Goal: Find specific page/section: Find specific page/section

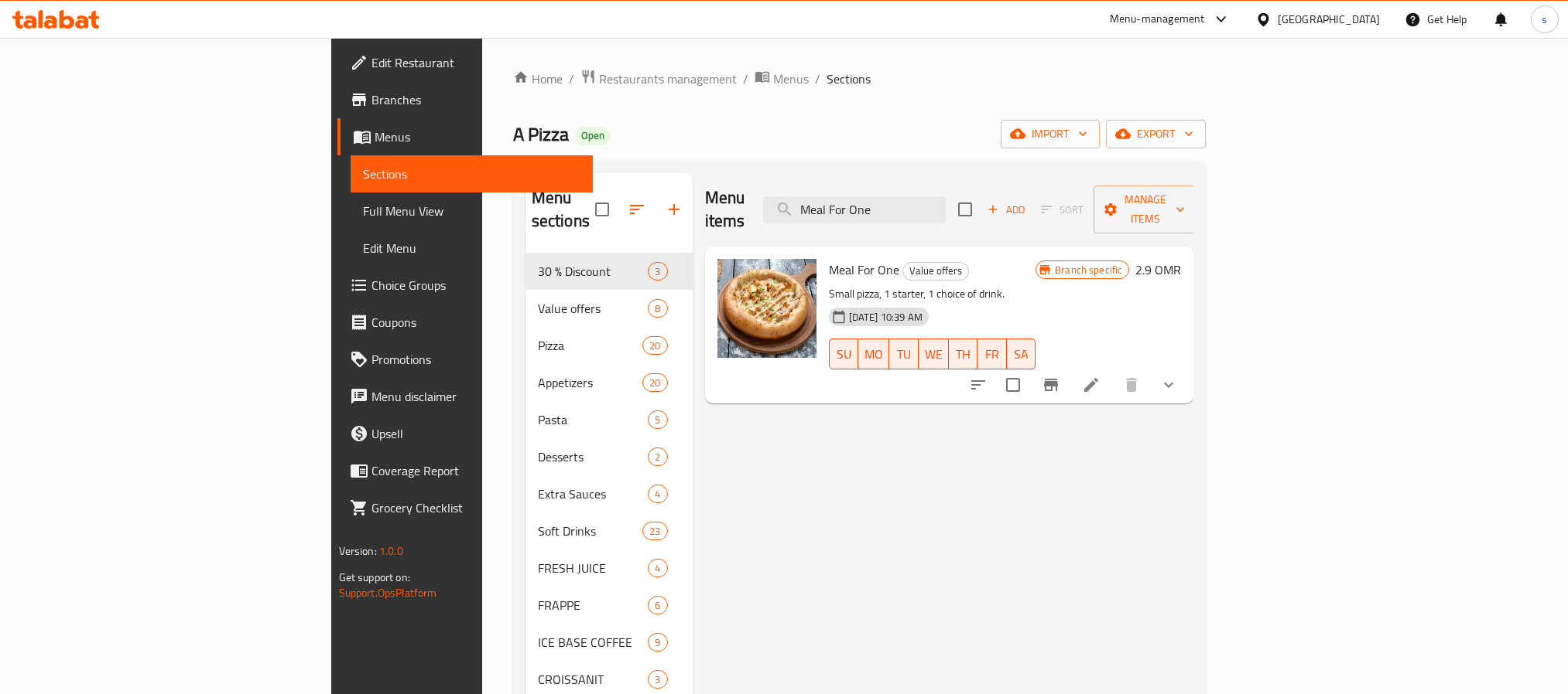
click at [1363, 12] on div "[GEOGRAPHIC_DATA]" at bounding box center [1328, 19] width 102 height 17
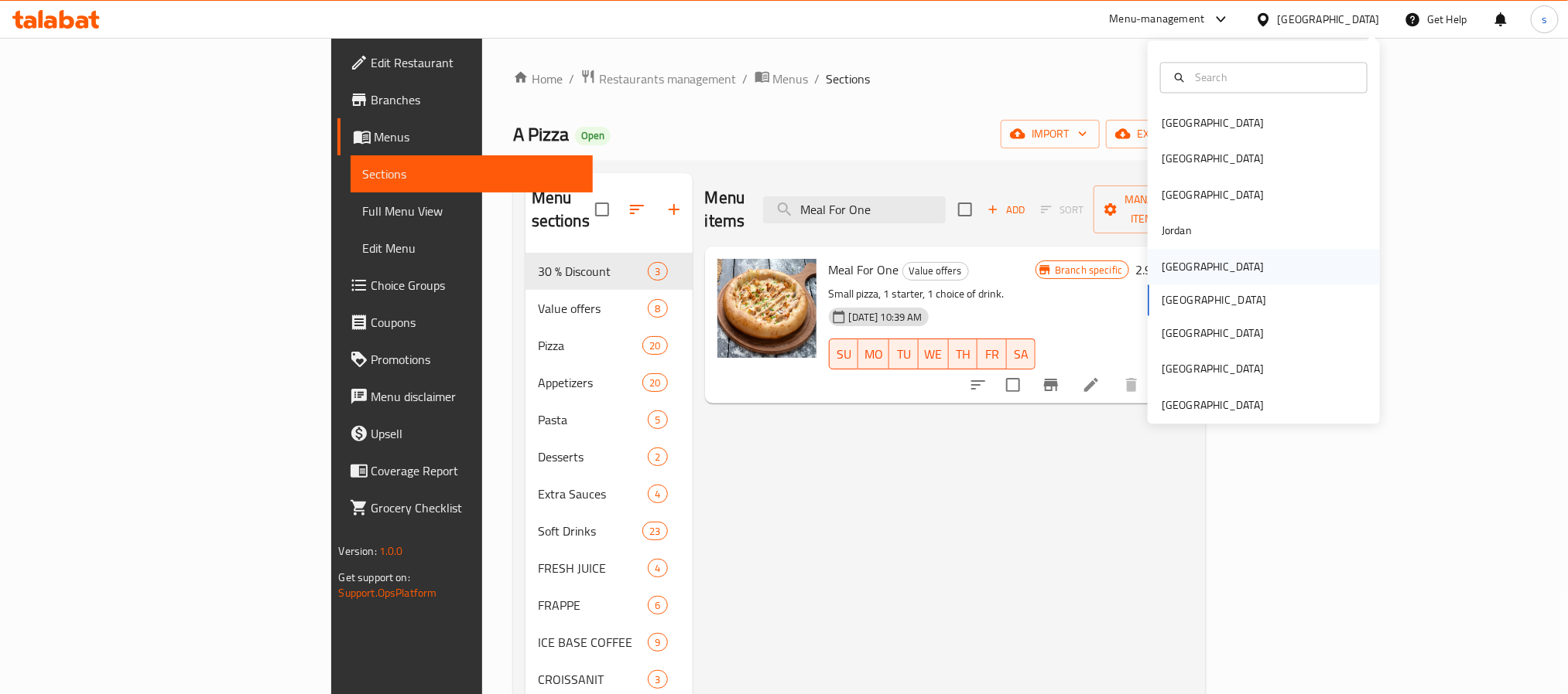
click at [1161, 279] on div "[GEOGRAPHIC_DATA]" at bounding box center [1212, 266] width 127 height 35
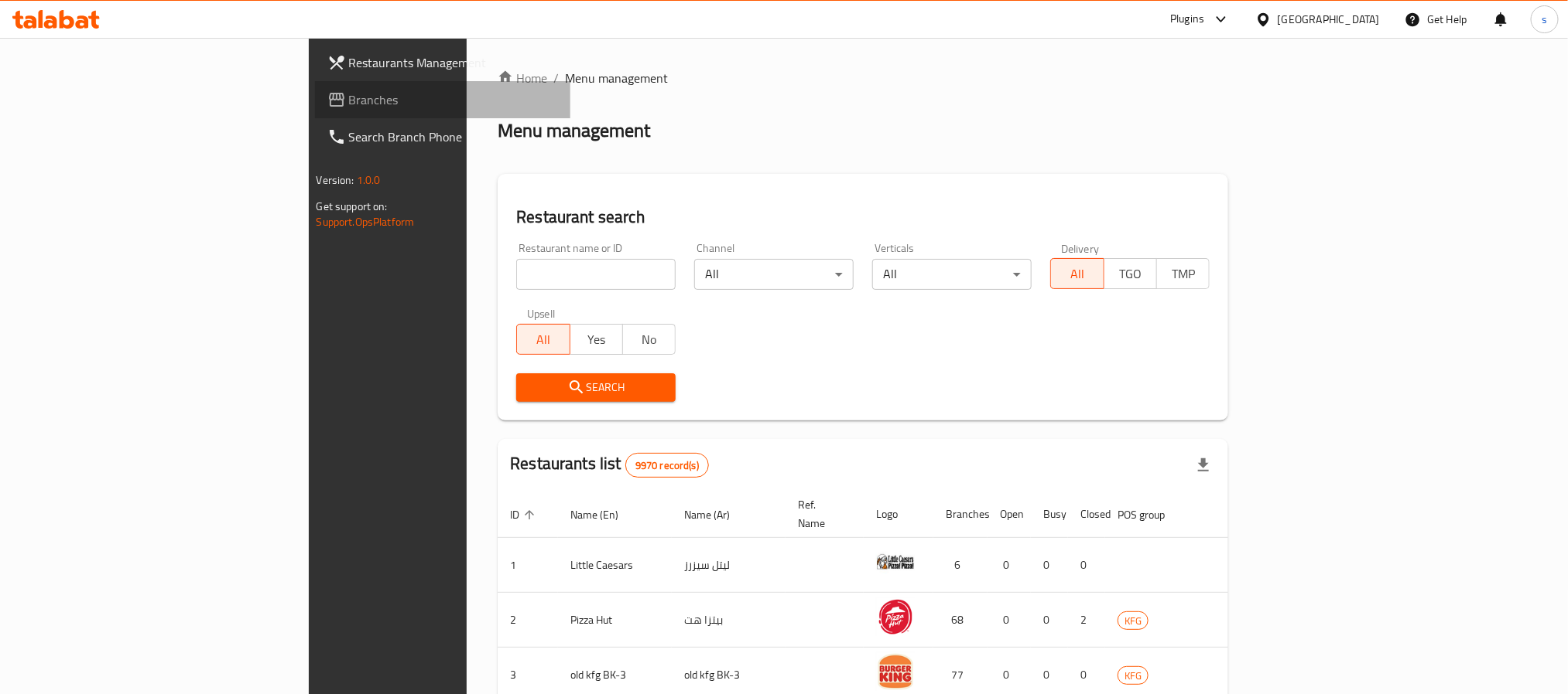
click at [349, 107] on span "Branches" at bounding box center [453, 100] width 209 height 18
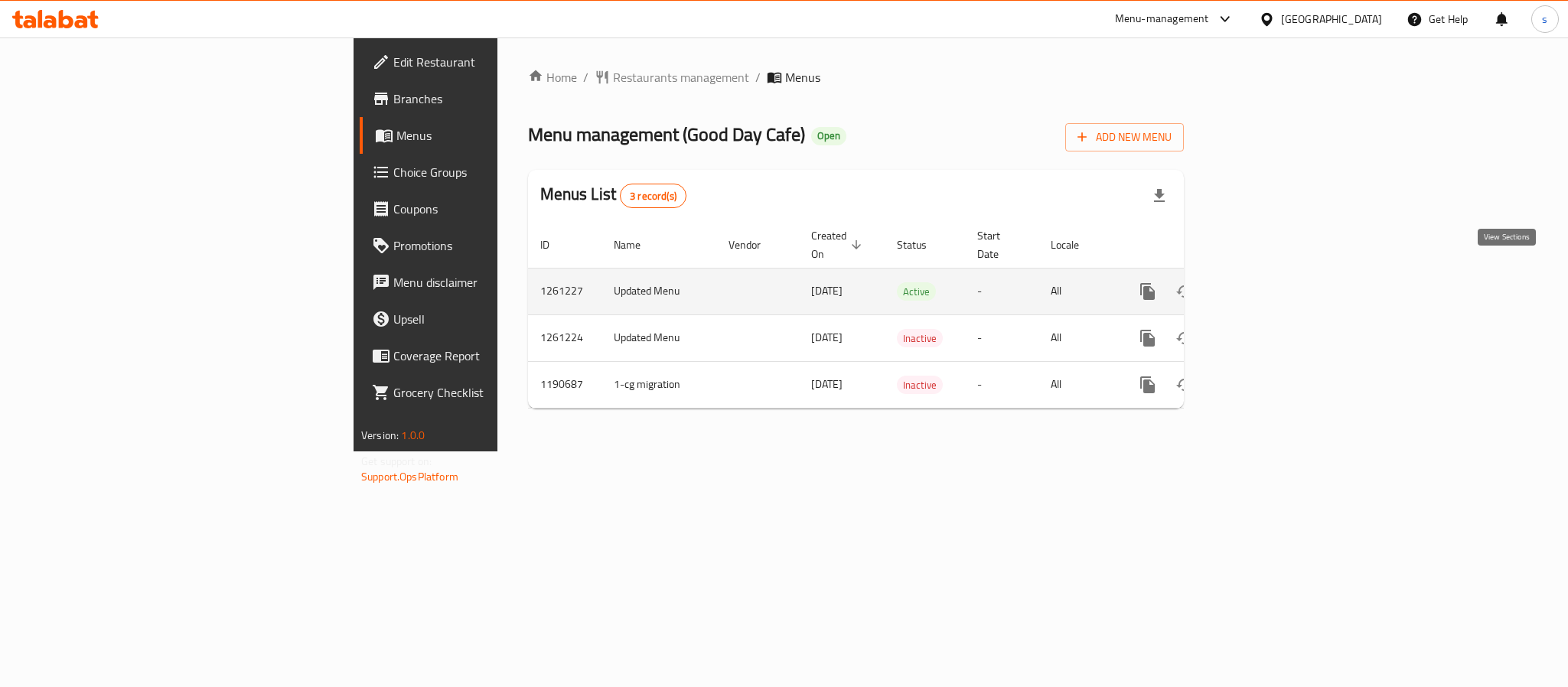
click at [1276, 278] on link "enhanced table" at bounding box center [1258, 292] width 37 height 37
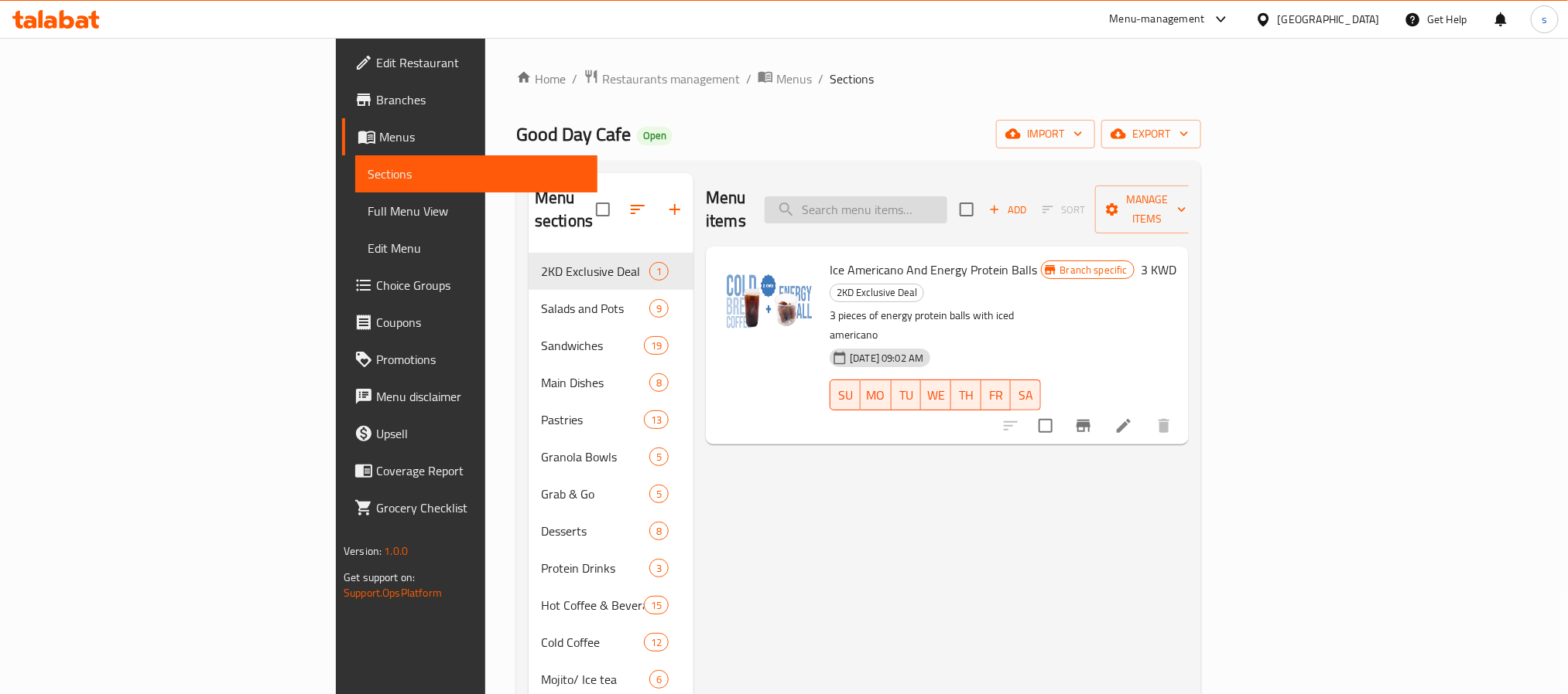
click at [928, 198] on input "search" at bounding box center [855, 210] width 182 height 27
paste input "Caramel Latte"
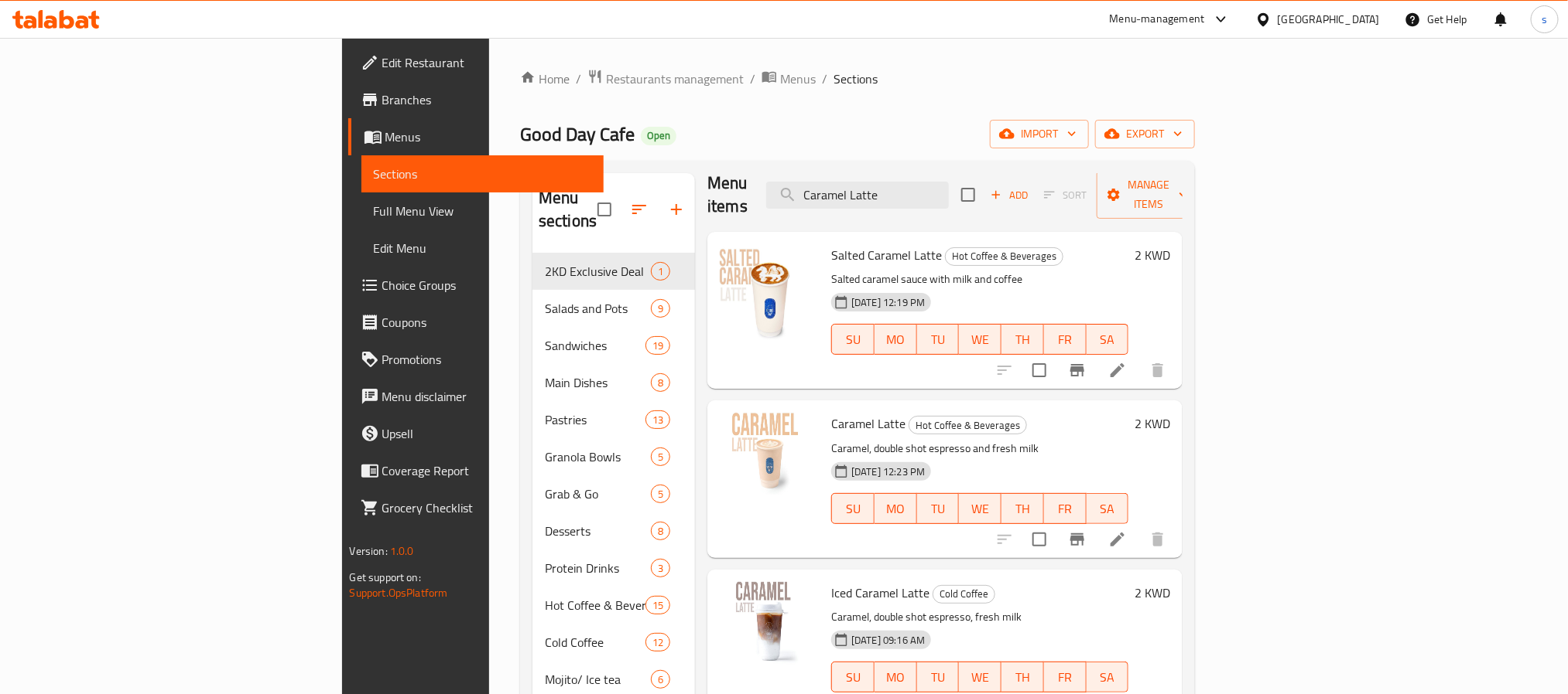
scroll to position [18, 0]
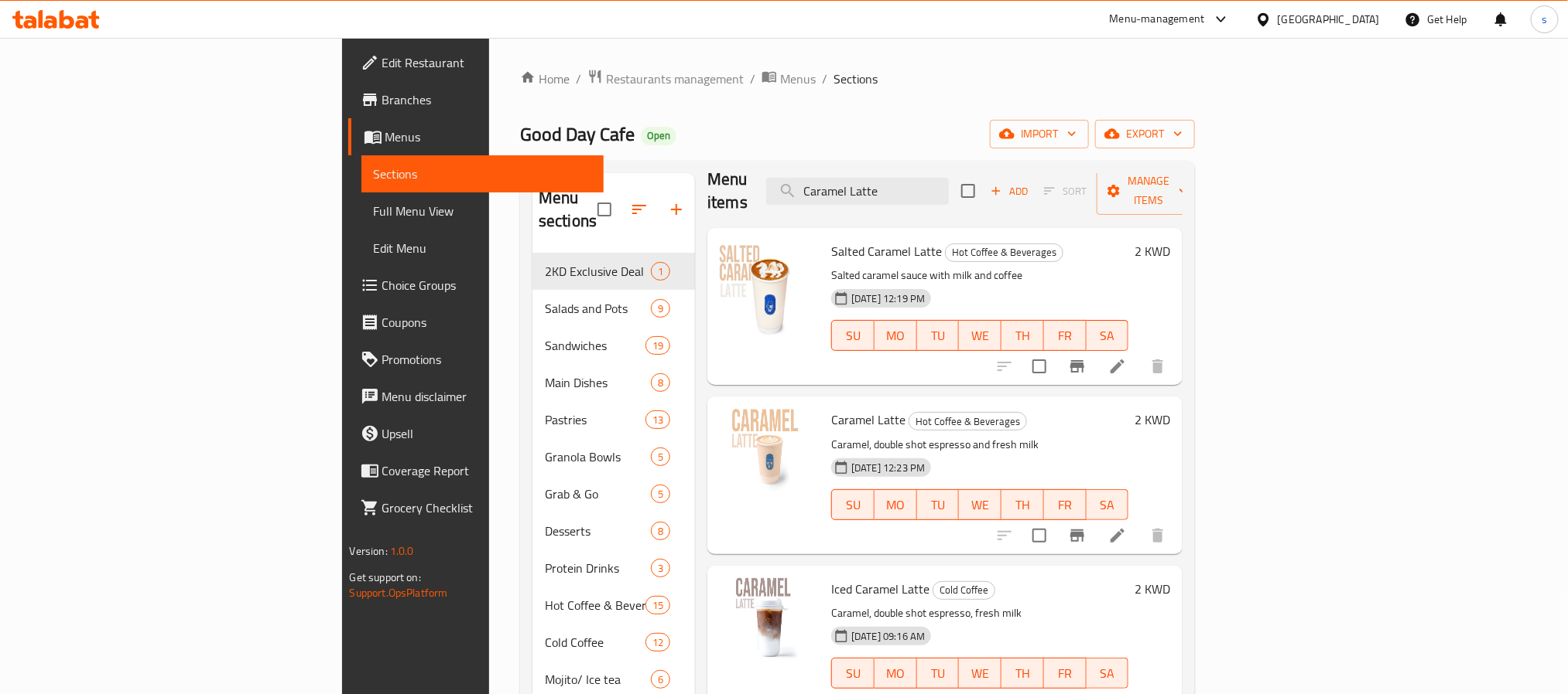
type input "Caramel Latte"
click at [1268, 22] on icon at bounding box center [1263, 19] width 11 height 13
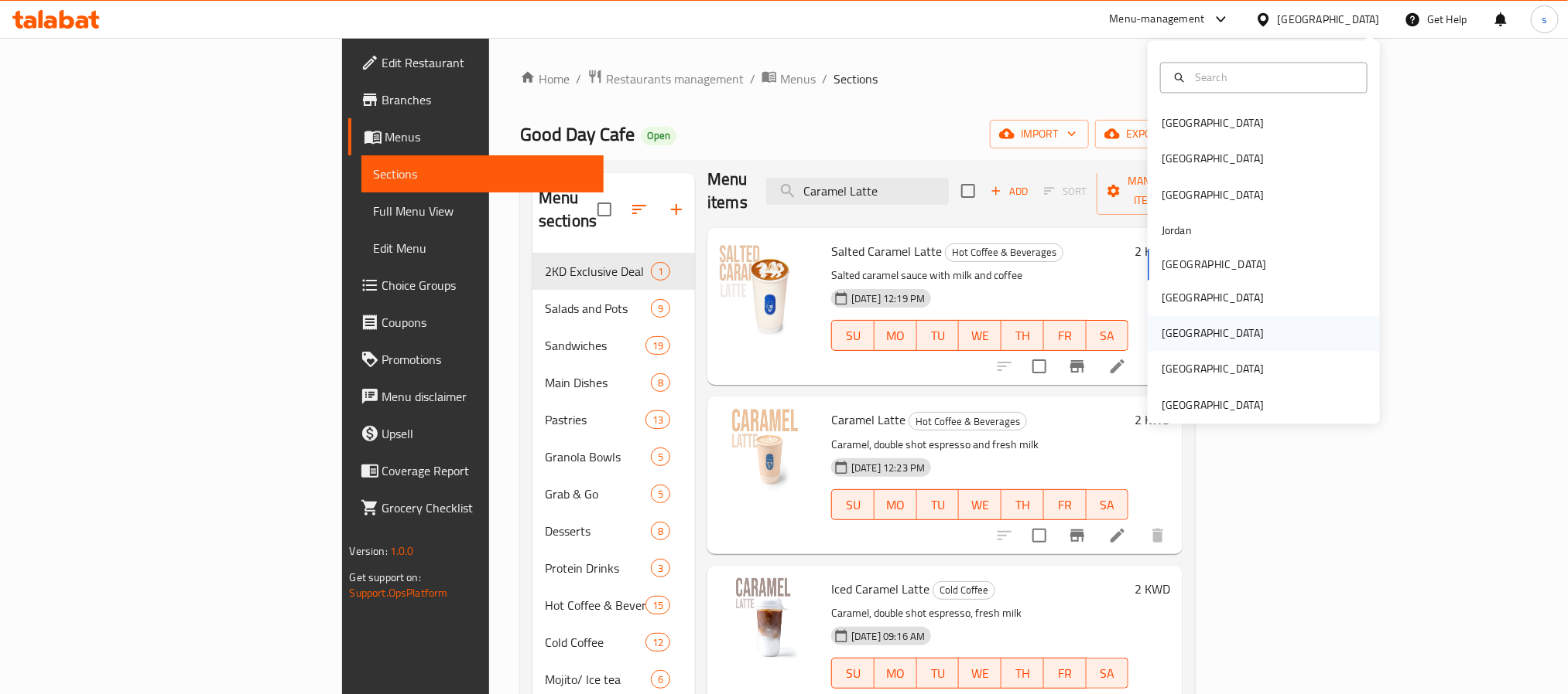
click at [1161, 334] on div "[GEOGRAPHIC_DATA]" at bounding box center [1212, 334] width 102 height 17
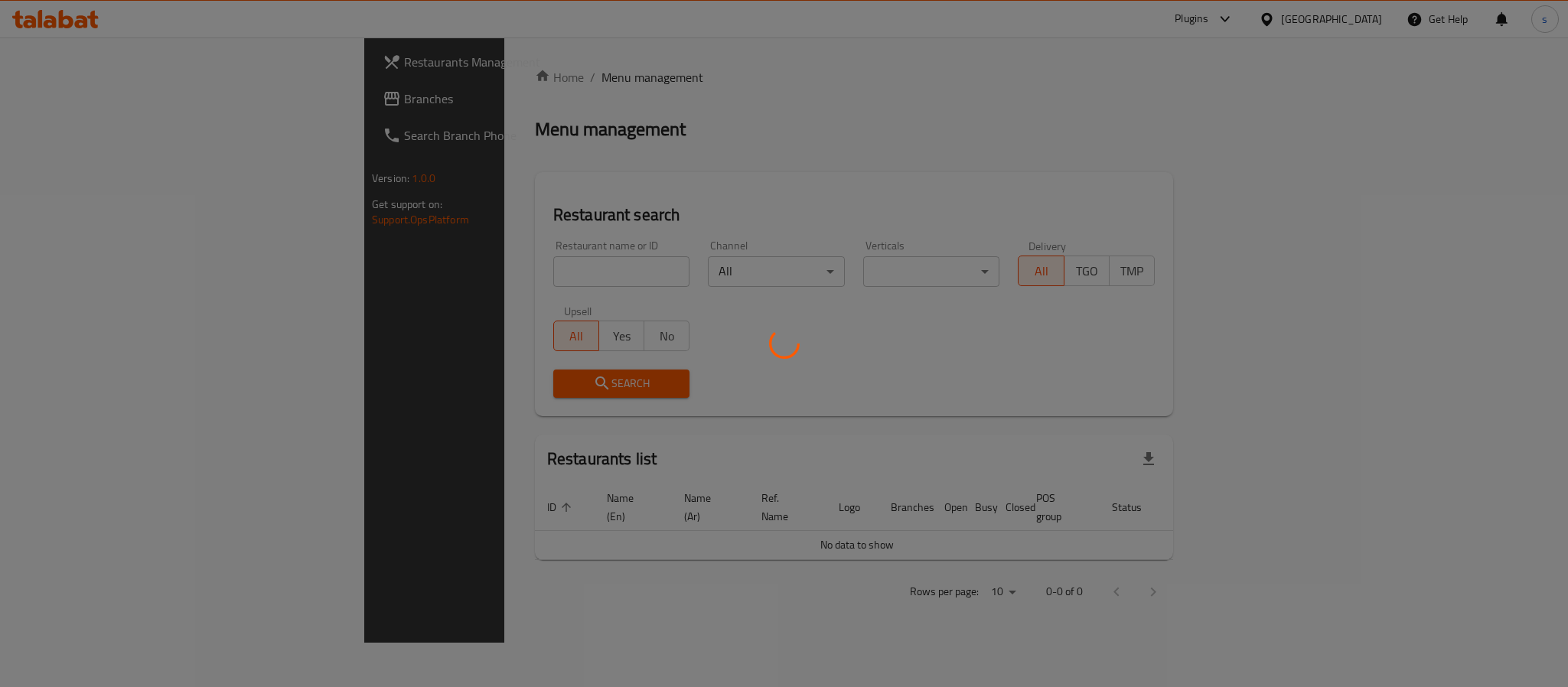
click at [18, 99] on div at bounding box center [784, 344] width 1568 height 687
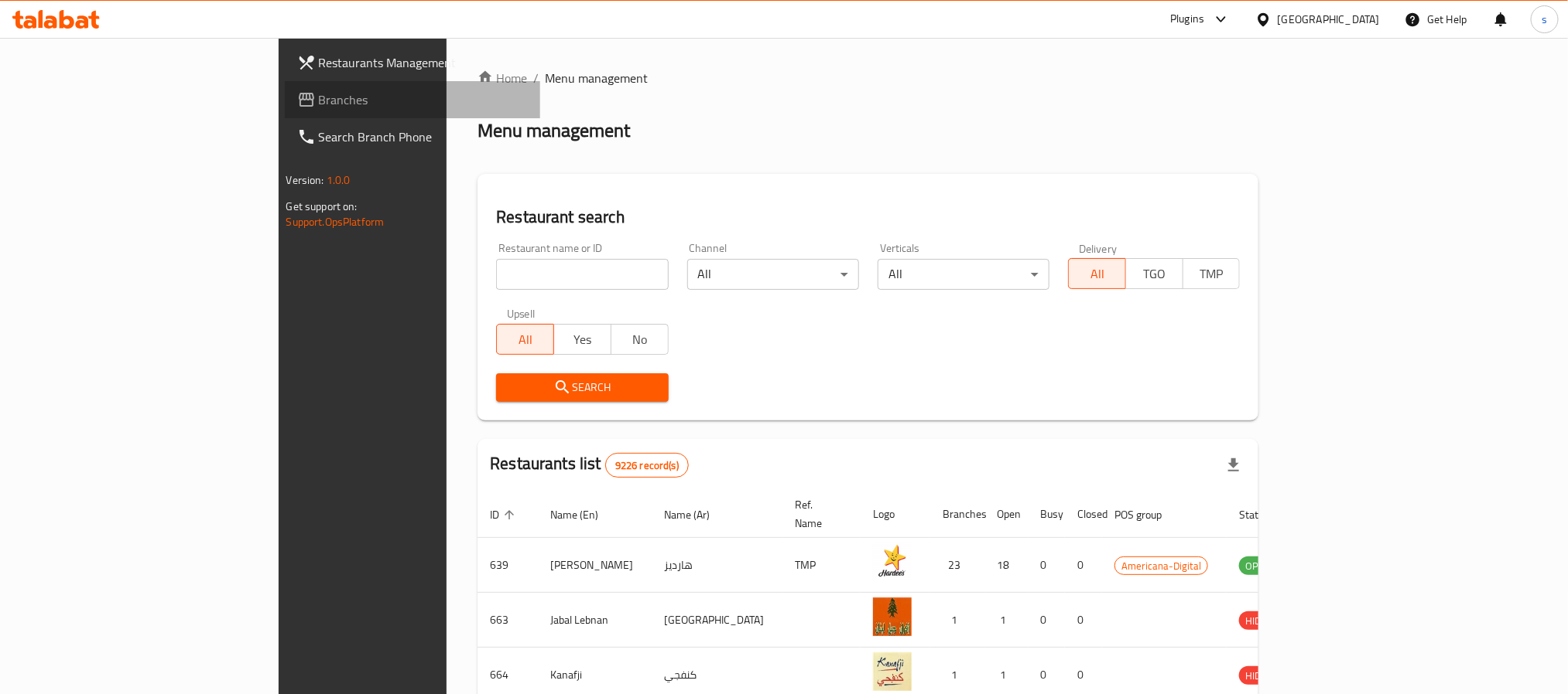
click at [319, 105] on span "Branches" at bounding box center [423, 100] width 209 height 18
